Goal: Find contact information: Find contact information

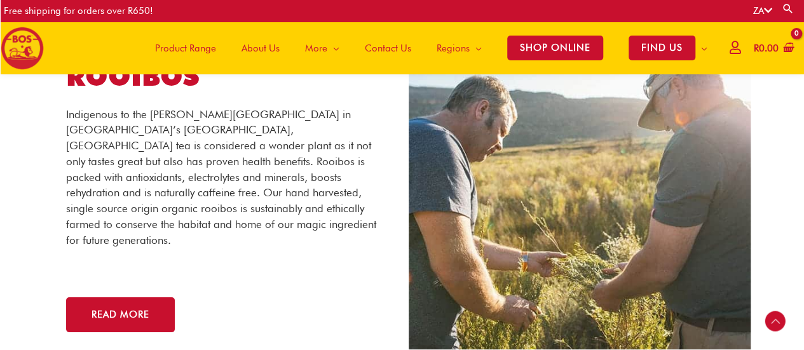
scroll to position [2342, 0]
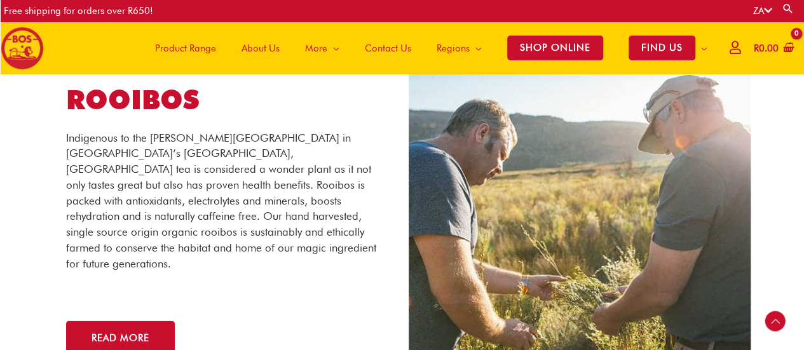
click at [387, 50] on span "Contact Us" at bounding box center [388, 48] width 46 height 38
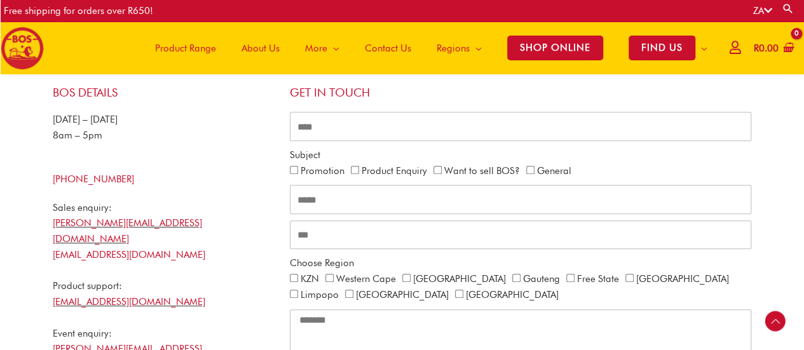
scroll to position [310, 0]
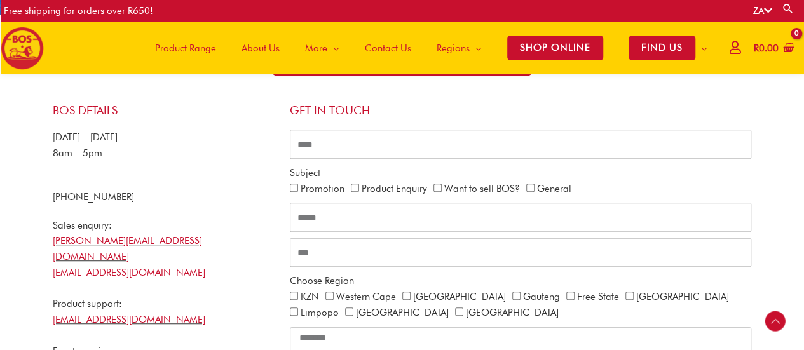
drag, startPoint x: 136, startPoint y: 196, endPoint x: 74, endPoint y: 200, distance: 62.4
click at [74, 200] on div "[PHONE_NUMBER]" at bounding box center [165, 197] width 224 height 16
copy link "21 465 9989"
click at [266, 49] on span "About Us" at bounding box center [260, 48] width 38 height 38
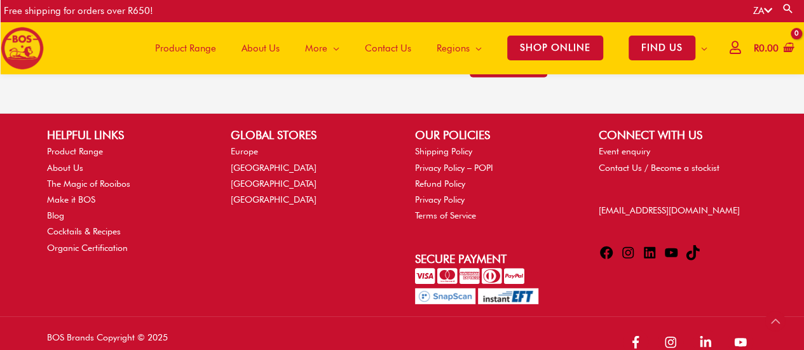
scroll to position [1708, 0]
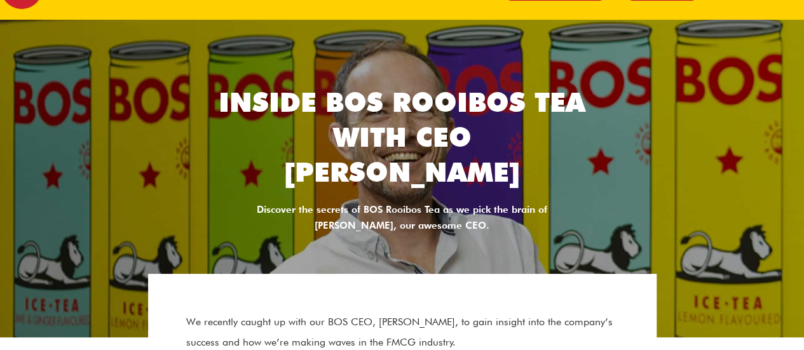
scroll to position [145, 0]
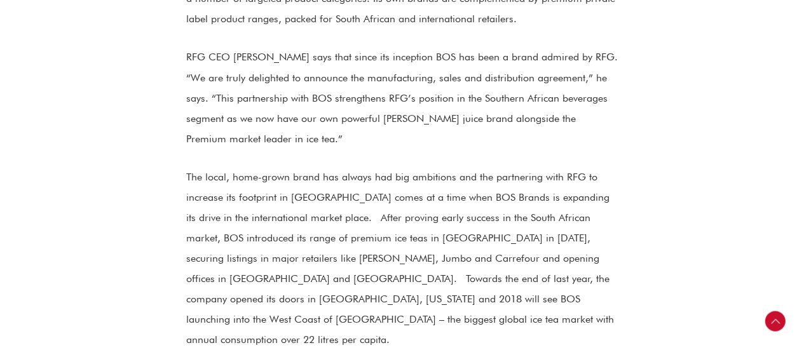
scroll to position [1398, 0]
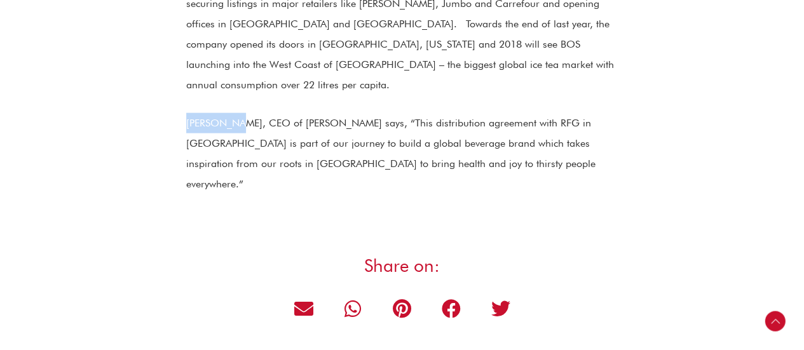
drag, startPoint x: 185, startPoint y: 63, endPoint x: 237, endPoint y: 63, distance: 51.5
click at [237, 113] on p "[PERSON_NAME], CEO of [PERSON_NAME] says, “This distribution agreement with RFG…" at bounding box center [402, 153] width 432 height 81
copy p "[PERSON_NAME]"
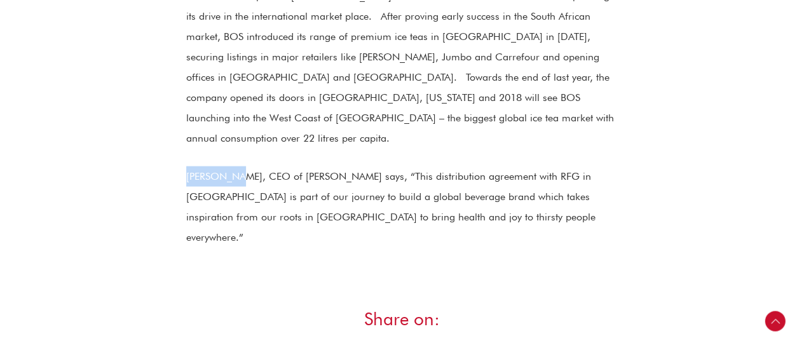
scroll to position [1270, 0]
